Goal: Transaction & Acquisition: Purchase product/service

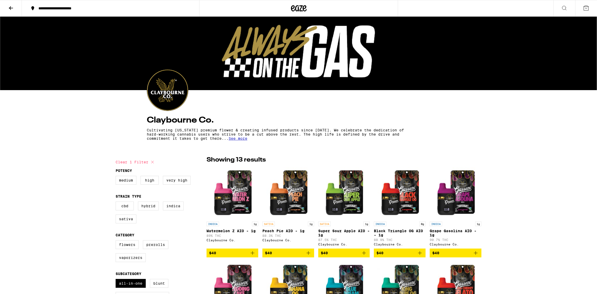
click at [303, 9] on icon at bounding box center [304, 8] width 4 height 6
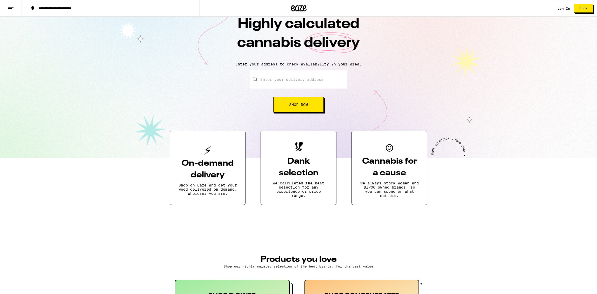
scroll to position [19, 0]
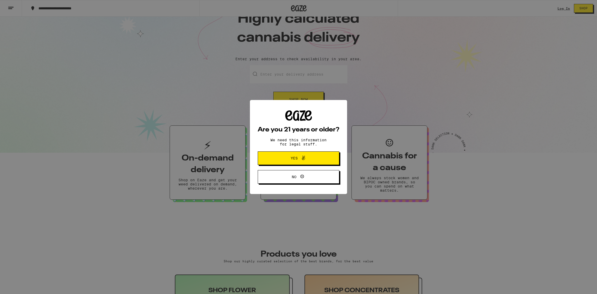
drag, startPoint x: 290, startPoint y: 159, endPoint x: 291, endPoint y: 149, distance: 10.1
click at [291, 159] on span "Yes" at bounding box center [294, 158] width 7 height 4
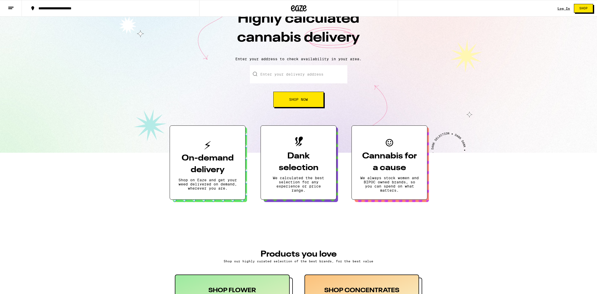
click at [270, 76] on input "Enter your delivery address" at bounding box center [298, 74] width 97 height 18
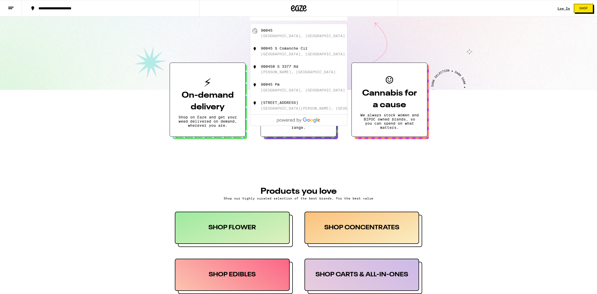
scroll to position [81, 0]
click at [264, 31] on div "90045" at bounding box center [267, 31] width 12 height 4
type input "Westchester, CA 90045"
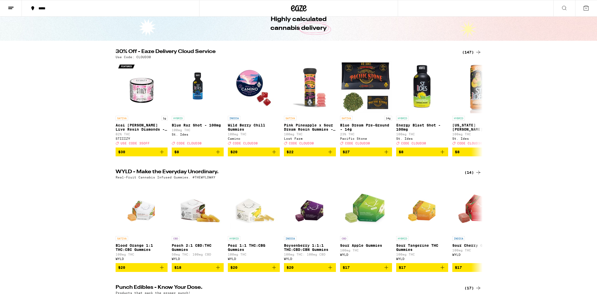
scroll to position [27, 0]
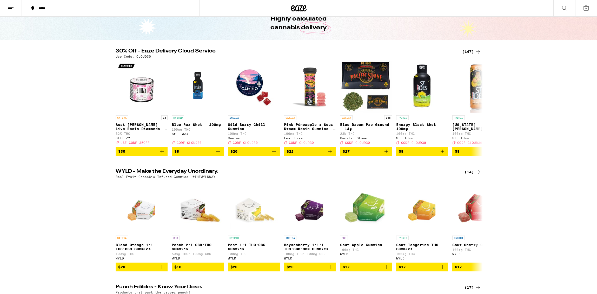
click at [478, 175] on icon at bounding box center [478, 172] width 6 height 6
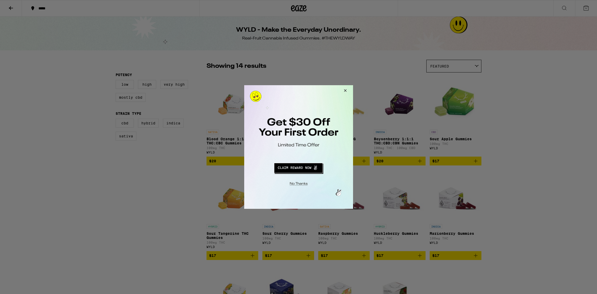
click at [11, 9] on div at bounding box center [298, 147] width 597 height 294
click at [301, 168] on button "Redirect to URL" at bounding box center [298, 167] width 90 height 12
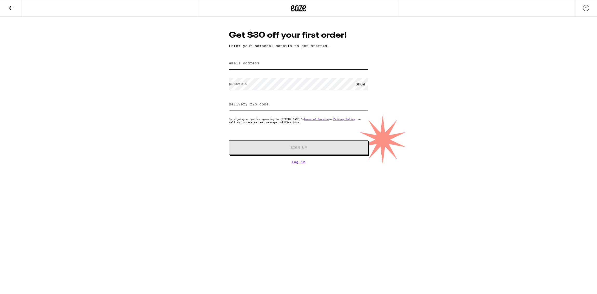
click at [271, 64] on input "email address" at bounding box center [298, 64] width 139 height 12
drag, startPoint x: 298, startPoint y: 66, endPoint x: 225, endPoint y: 62, distance: 72.8
click at [225, 62] on div "Get $30 off your first order! Enter your personal details to get started. email…" at bounding box center [299, 97] width 150 height 135
type input "[PERSON_NAME][EMAIL_ADDRESS][DOMAIN_NAME]"
click at [298, 164] on link "Log In" at bounding box center [298, 162] width 139 height 4
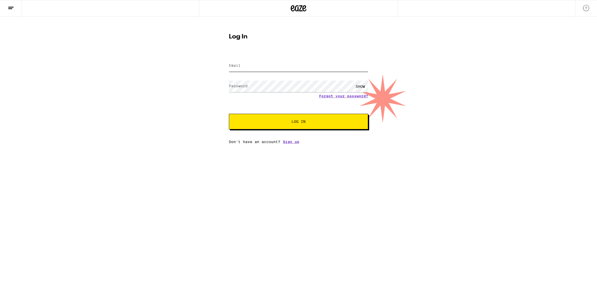
click at [264, 66] on input "Email" at bounding box center [298, 66] width 139 height 12
paste input "[PERSON_NAME][EMAIL_ADDRESS][DOMAIN_NAME]"
type input "[PERSON_NAME][EMAIL_ADDRESS][DOMAIN_NAME]"
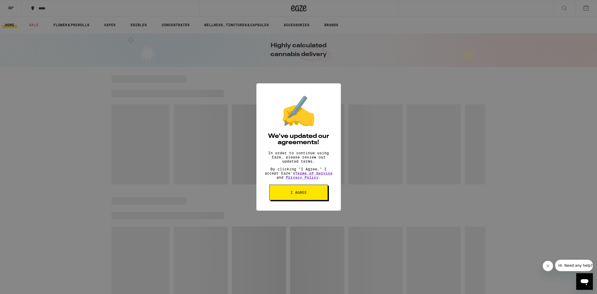
click at [295, 199] on button "I agree" at bounding box center [298, 193] width 58 height 16
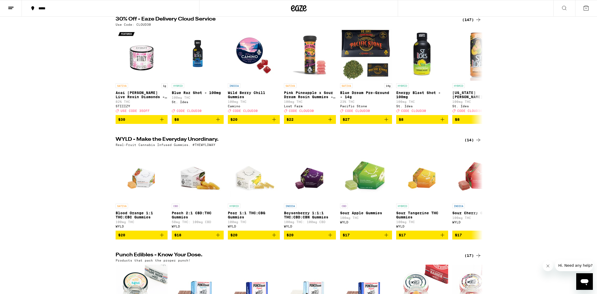
scroll to position [59, 0]
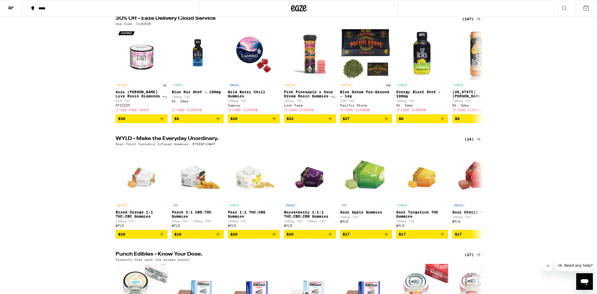
click at [469, 142] on div "(14)" at bounding box center [472, 139] width 17 height 6
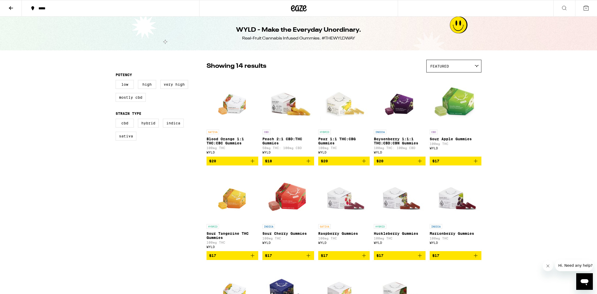
drag, startPoint x: 11, startPoint y: 7, endPoint x: 40, endPoint y: 27, distance: 35.6
click at [11, 7] on icon at bounding box center [11, 8] width 6 height 6
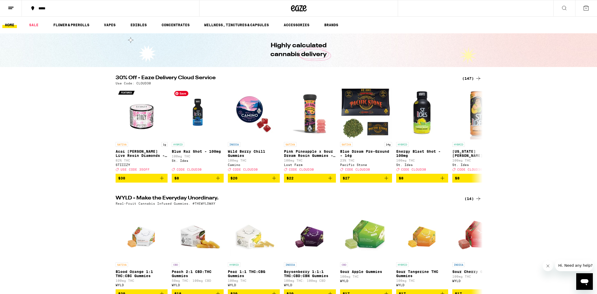
scroll to position [1, 0]
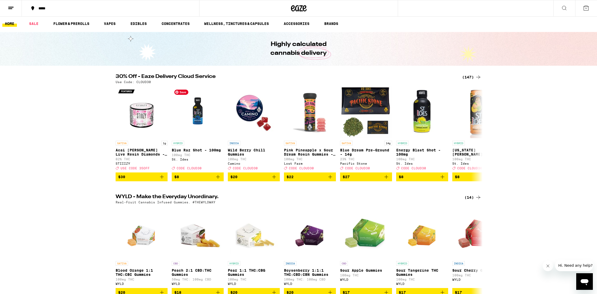
click at [469, 77] on div "30% Off - Eaze Delivery Cloud Service (147) Use Code: CLOUD30 SATIVA 1g Acai [P…" at bounding box center [298, 127] width 374 height 107
click at [470, 76] on div "(147)" at bounding box center [471, 77] width 19 height 6
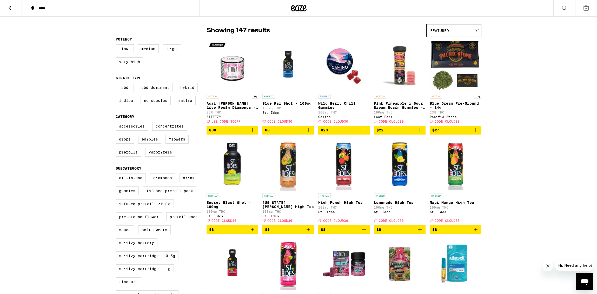
scroll to position [36, 0]
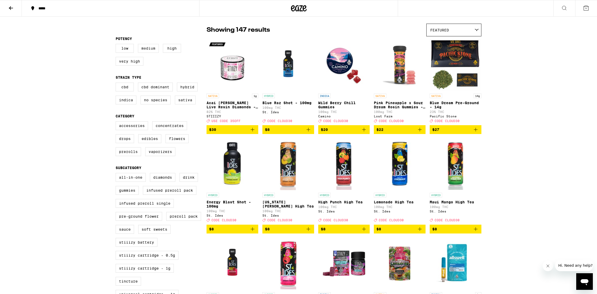
click at [149, 48] on label "Medium" at bounding box center [148, 48] width 21 height 9
click at [117, 45] on input "Medium" at bounding box center [117, 45] width 0 height 0
checkbox input "true"
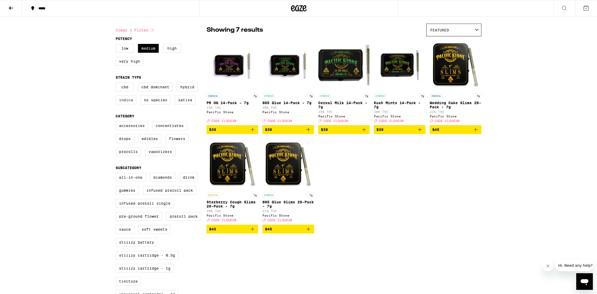
click at [122, 102] on label "Indica" at bounding box center [126, 100] width 21 height 9
click at [117, 84] on input "Indica" at bounding box center [117, 83] width 0 height 0
checkbox input "true"
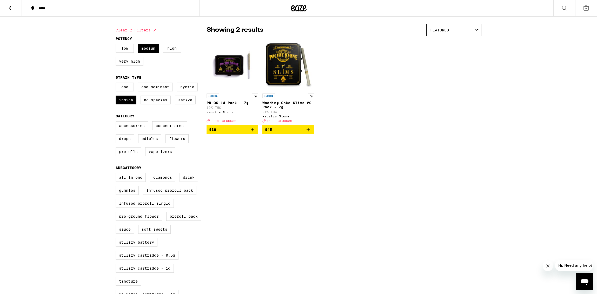
click at [196, 182] on label "Drink" at bounding box center [188, 177] width 18 height 9
click at [117, 174] on input "Drink" at bounding box center [117, 174] width 0 height 0
checkbox input "true"
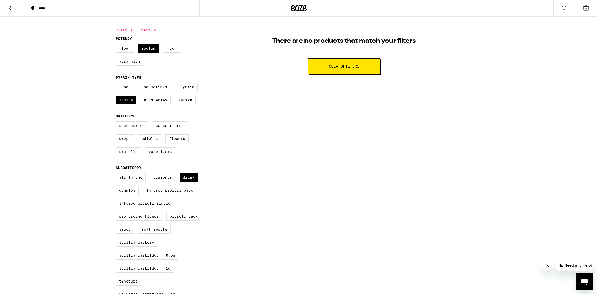
click at [154, 28] on icon at bounding box center [155, 30] width 6 height 6
checkbox input "false"
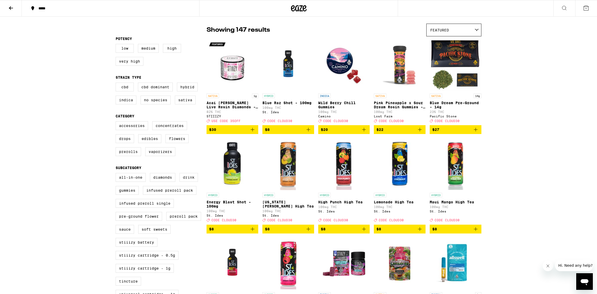
click at [185, 182] on label "Drink" at bounding box center [188, 177] width 18 height 9
click at [117, 174] on input "Drink" at bounding box center [117, 174] width 0 height 0
checkbox input "true"
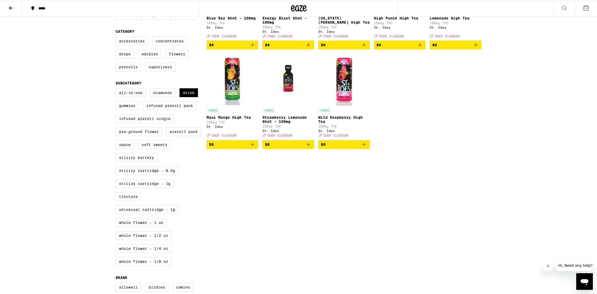
scroll to position [122, 0]
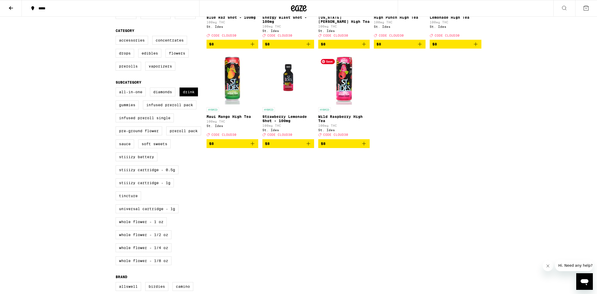
click at [345, 100] on img "Open page for Wild Raspberry High Tea from St. Ides" at bounding box center [344, 79] width 52 height 52
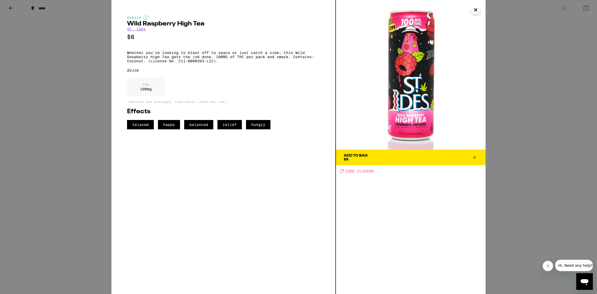
click at [477, 9] on icon "Close" at bounding box center [475, 10] width 6 height 8
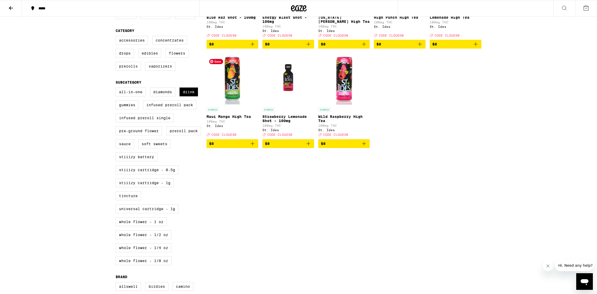
click at [234, 94] on img "Open page for Maui Mango High Tea from St. Ides" at bounding box center [233, 79] width 52 height 52
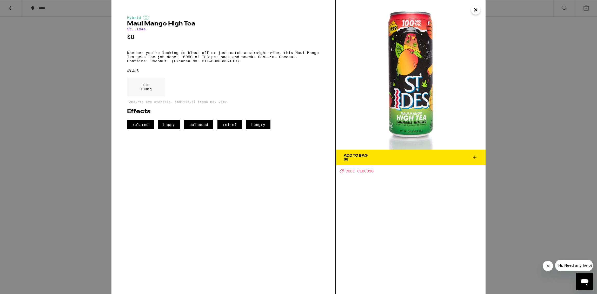
click at [11, 7] on div "Hybrid Maui Mango High Tea St. Ides $8 Whether you’re looking to blast off or j…" at bounding box center [298, 147] width 597 height 294
